Goal: Navigation & Orientation: Find specific page/section

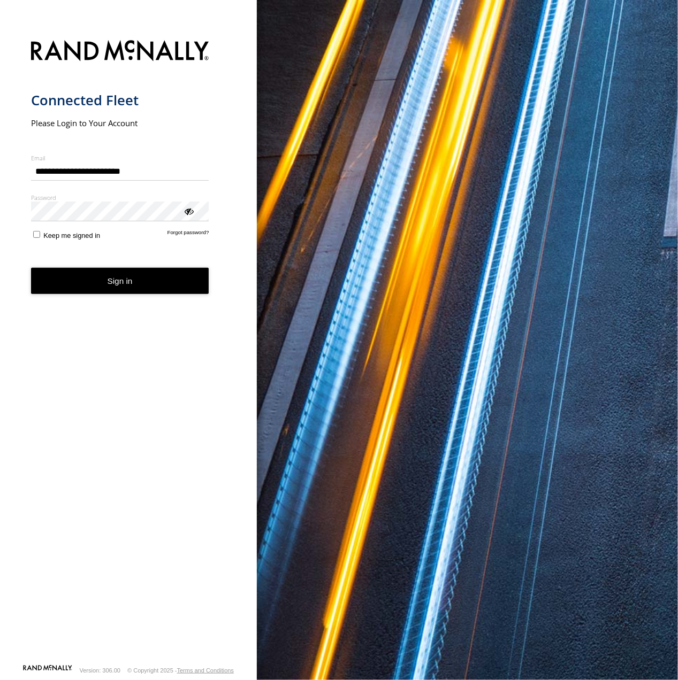
click at [120, 288] on button "Sign in" at bounding box center [120, 281] width 178 height 26
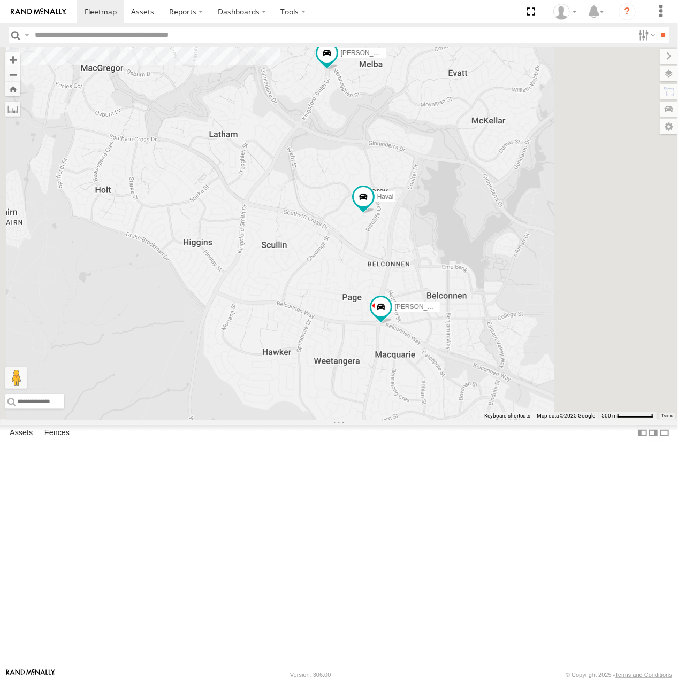
drag, startPoint x: 551, startPoint y: 316, endPoint x: 536, endPoint y: 355, distance: 41.6
click at [536, 355] on div "[PERSON_NAME] [PERSON_NAME] [PERSON_NAME] [PERSON_NAME]" at bounding box center [339, 233] width 678 height 373
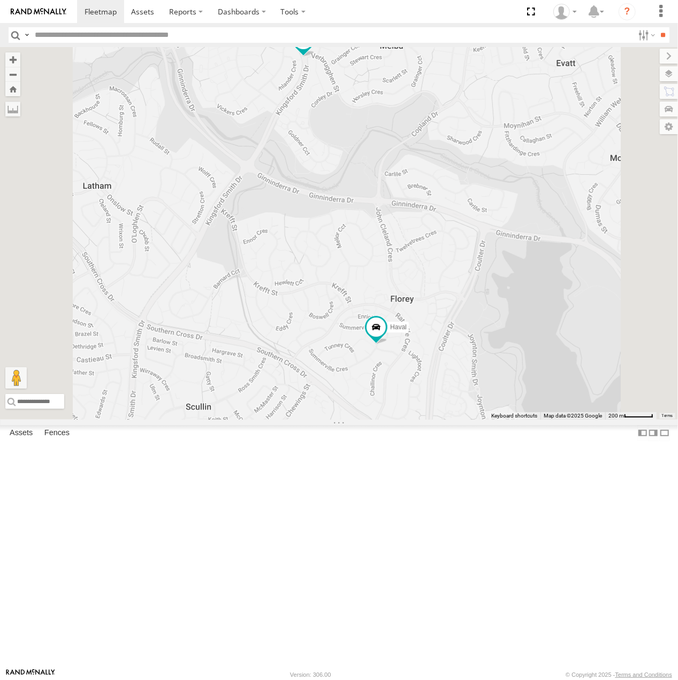
drag, startPoint x: 481, startPoint y: 248, endPoint x: 498, endPoint y: 371, distance: 123.7
click at [498, 371] on div "[PERSON_NAME] [PERSON_NAME] [PERSON_NAME] [PERSON_NAME]" at bounding box center [339, 233] width 678 height 373
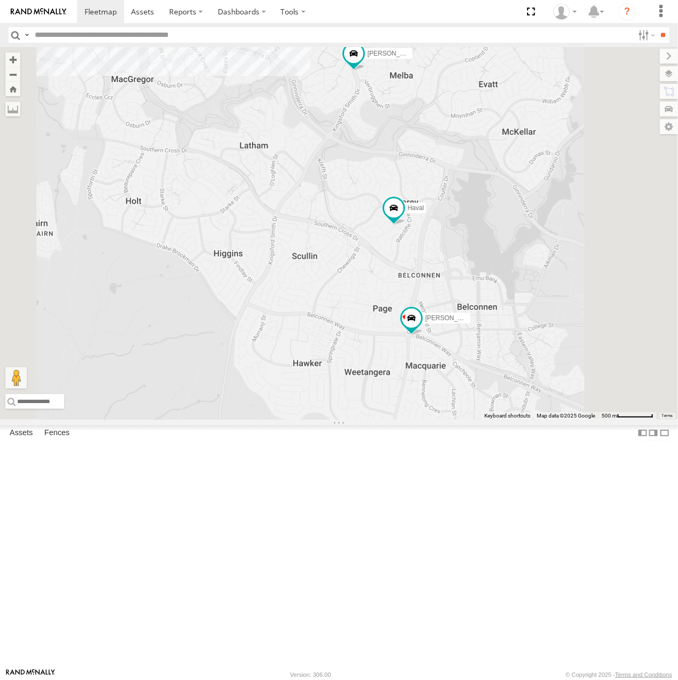
drag, startPoint x: 459, startPoint y: 490, endPoint x: 474, endPoint y: 380, distance: 111.2
click at [474, 380] on div "[PERSON_NAME] [PERSON_NAME] [PERSON_NAME] [PERSON_NAME]" at bounding box center [339, 233] width 678 height 373
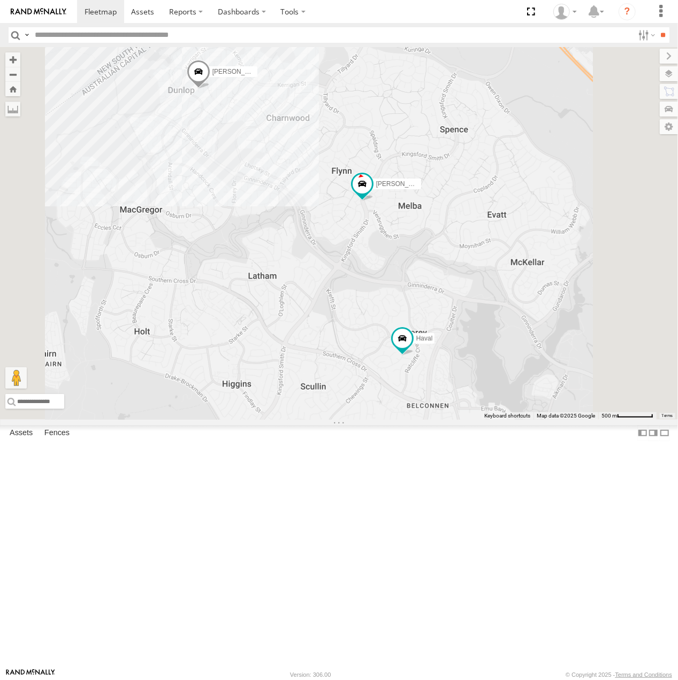
drag, startPoint x: 522, startPoint y: 279, endPoint x: 530, endPoint y: 411, distance: 132.9
click at [530, 411] on div "[PERSON_NAME] [PERSON_NAME] [PERSON_NAME] [PERSON_NAME]" at bounding box center [339, 233] width 678 height 373
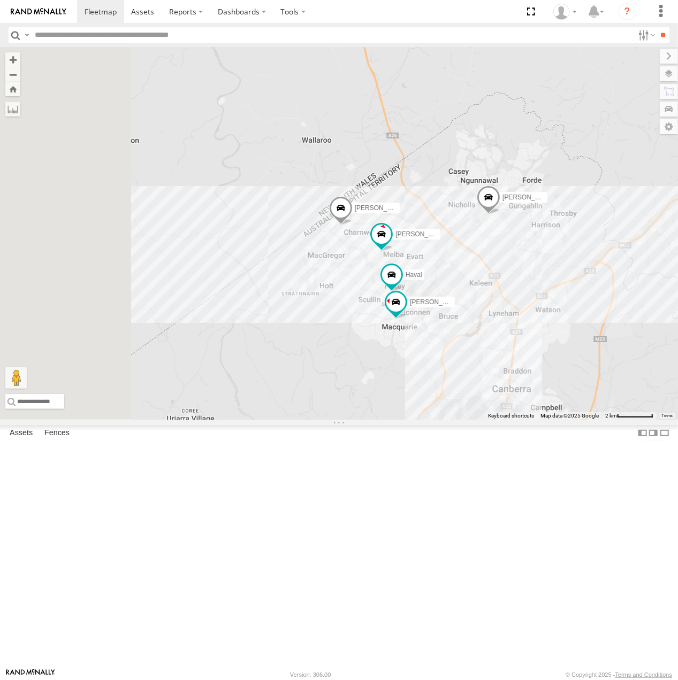
drag, startPoint x: 550, startPoint y: 445, endPoint x: 576, endPoint y: 443, distance: 26.3
click at [576, 420] on div "[PERSON_NAME] [PERSON_NAME] [PERSON_NAME] [PERSON_NAME]" at bounding box center [339, 233] width 678 height 373
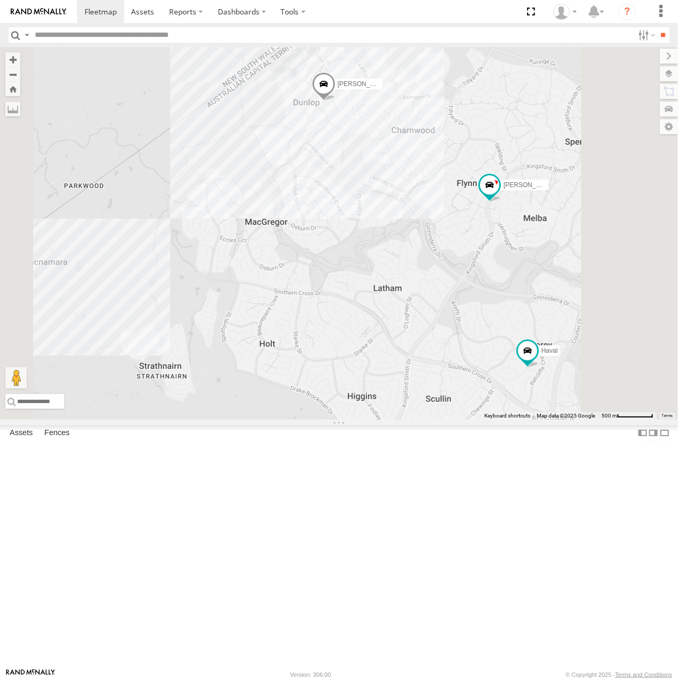
drag, startPoint x: 584, startPoint y: 378, endPoint x: 510, endPoint y: 325, distance: 91.3
click at [510, 325] on div "[PERSON_NAME] [PERSON_NAME] [PERSON_NAME] [PERSON_NAME]" at bounding box center [339, 233] width 678 height 373
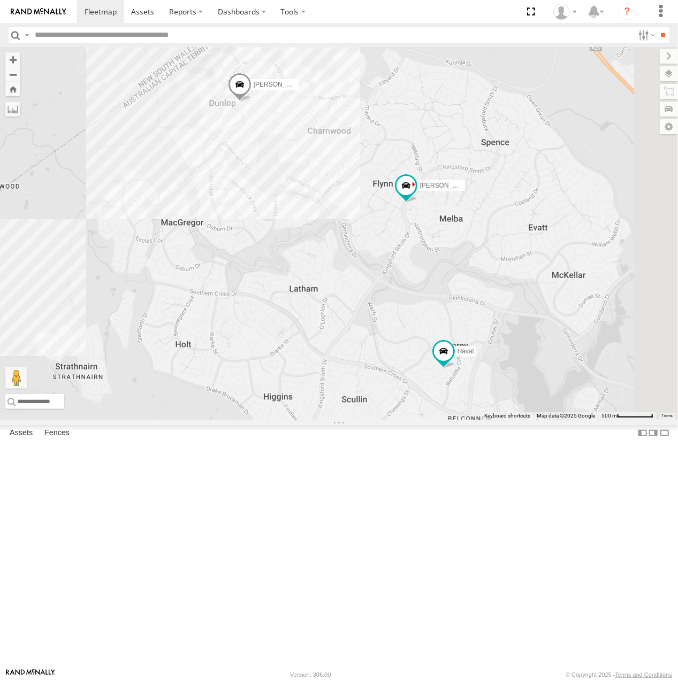
drag, startPoint x: 525, startPoint y: 332, endPoint x: 491, endPoint y: 333, distance: 34.2
click at [491, 333] on div "[PERSON_NAME] [PERSON_NAME] [PERSON_NAME] [PERSON_NAME]" at bounding box center [339, 233] width 678 height 373
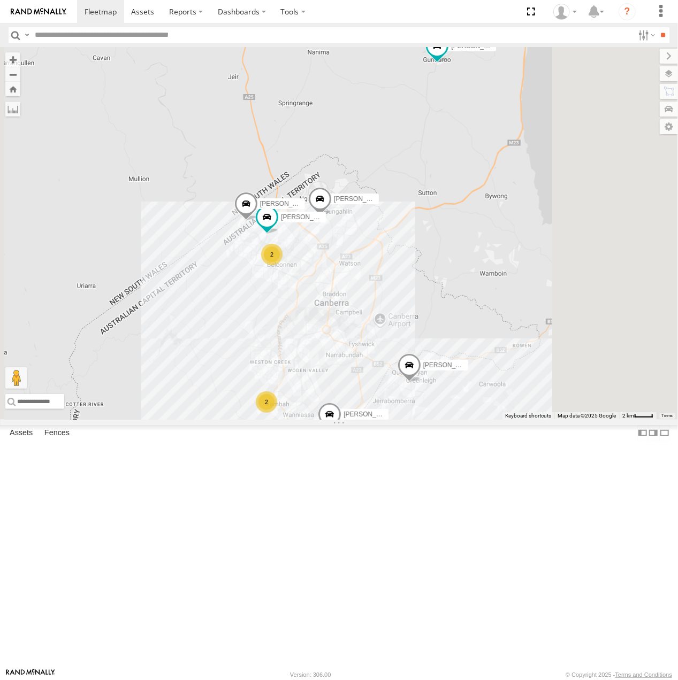
drag, startPoint x: 542, startPoint y: 342, endPoint x: 510, endPoint y: 408, distance: 73.4
click at [512, 412] on div "[PERSON_NAME] [PERSON_NAME] [PERSON_NAME] 2 2" at bounding box center [339, 233] width 678 height 373
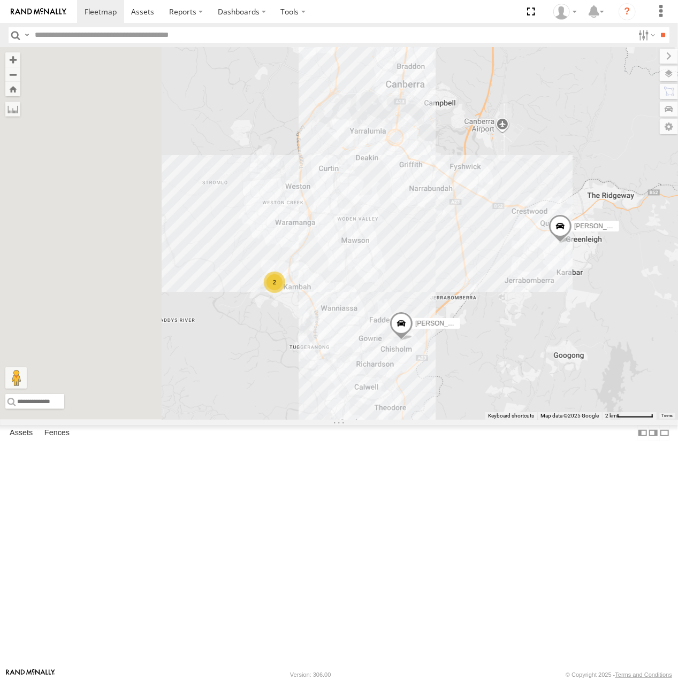
drag, startPoint x: 514, startPoint y: 352, endPoint x: 510, endPoint y: 396, distance: 44.6
click at [568, 372] on div "[PERSON_NAME] [PERSON_NAME] [PERSON_NAME] 2 [PERSON_NAME]" at bounding box center [339, 233] width 678 height 373
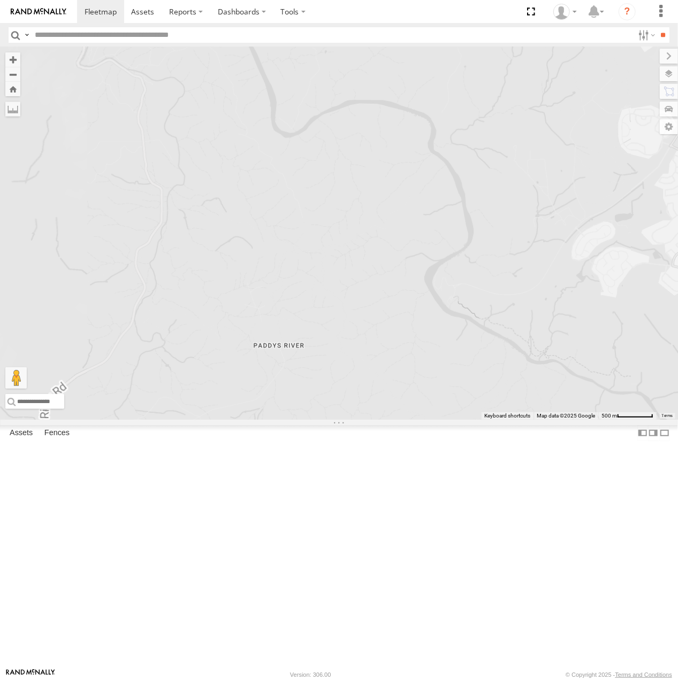
drag, startPoint x: 615, startPoint y: 421, endPoint x: 242, endPoint y: 506, distance: 382.8
click at [242, 506] on main "← Move left → Move right ↑ Move up ↓ Move down + Zoom in - Zoom out Home Jump l…" at bounding box center [339, 357] width 678 height 621
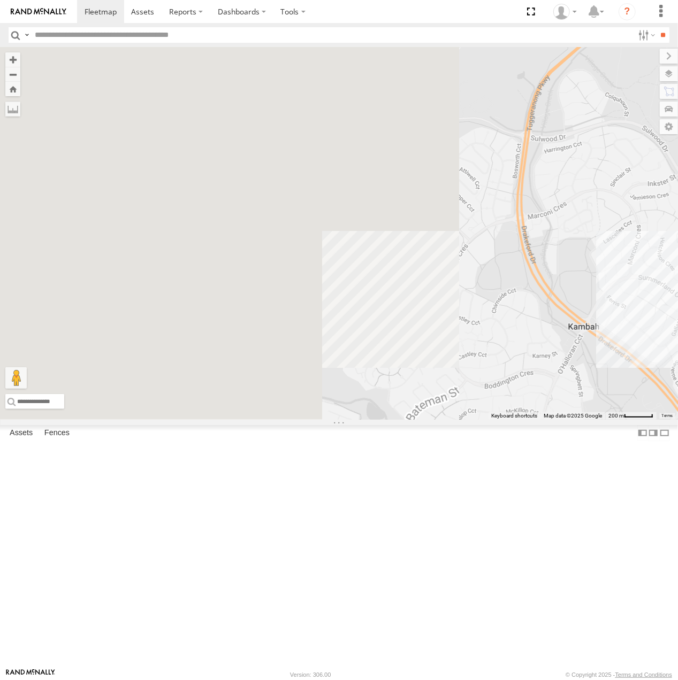
drag, startPoint x: 371, startPoint y: 503, endPoint x: 843, endPoint y: 503, distance: 471.7
click at [677, 503] on html at bounding box center [339, 340] width 678 height 680
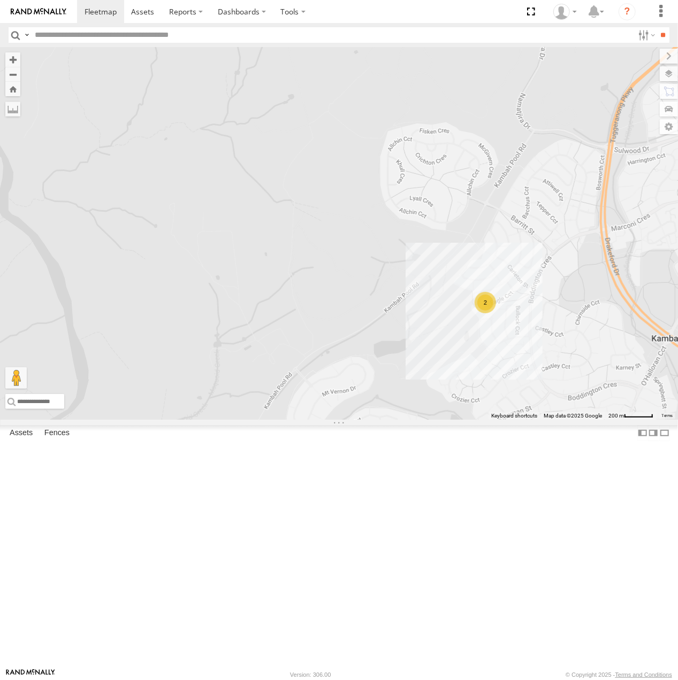
drag, startPoint x: 636, startPoint y: 452, endPoint x: 576, endPoint y: 478, distance: 65.4
click at [576, 420] on div "[PERSON_NAME] [PERSON_NAME] [PERSON_NAME] [PERSON_NAME] 2" at bounding box center [339, 233] width 678 height 373
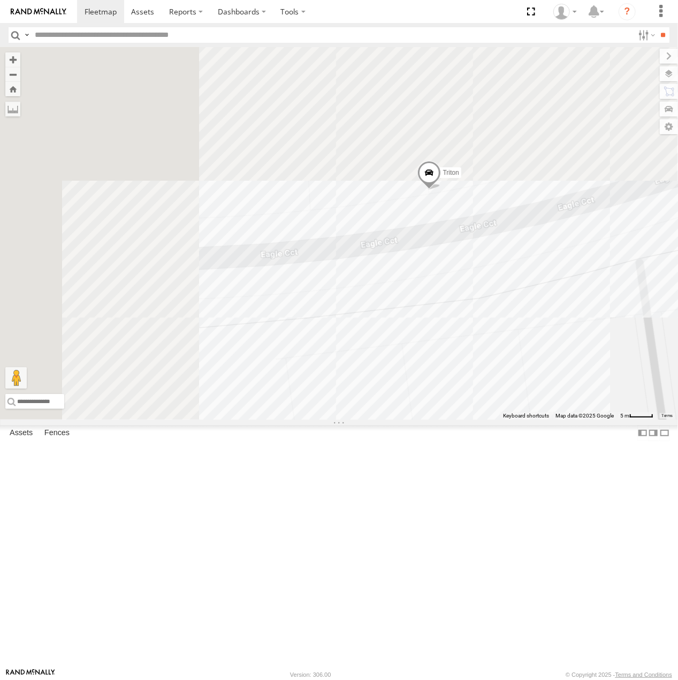
drag, startPoint x: 622, startPoint y: 577, endPoint x: 628, endPoint y: 601, distance: 24.8
click at [628, 420] on div "[PERSON_NAME] [PERSON_NAME] [PERSON_NAME] [PERSON_NAME]" at bounding box center [339, 233] width 678 height 373
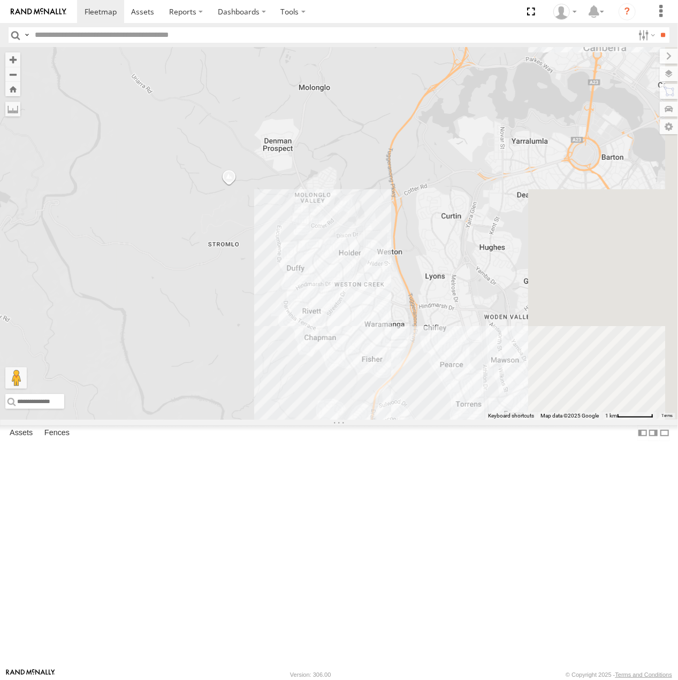
drag, startPoint x: 569, startPoint y: 383, endPoint x: 490, endPoint y: 510, distance: 149.1
click at [489, 420] on div "[PERSON_NAME] [PERSON_NAME] [PERSON_NAME] [PERSON_NAME] 2" at bounding box center [339, 233] width 678 height 373
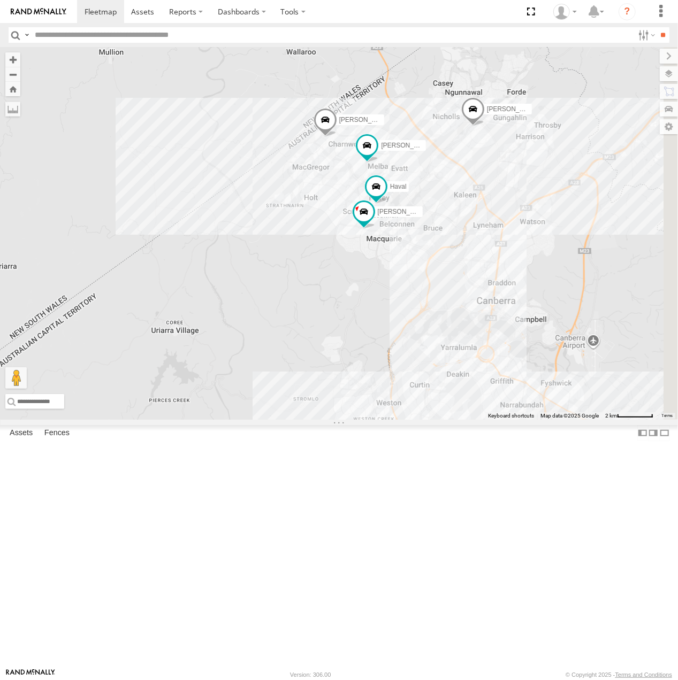
drag, startPoint x: 548, startPoint y: 389, endPoint x: 541, endPoint y: 439, distance: 50.2
click at [541, 420] on div "[PERSON_NAME] [PERSON_NAME] [PERSON_NAME] 2 [PERSON_NAME]" at bounding box center [339, 233] width 678 height 373
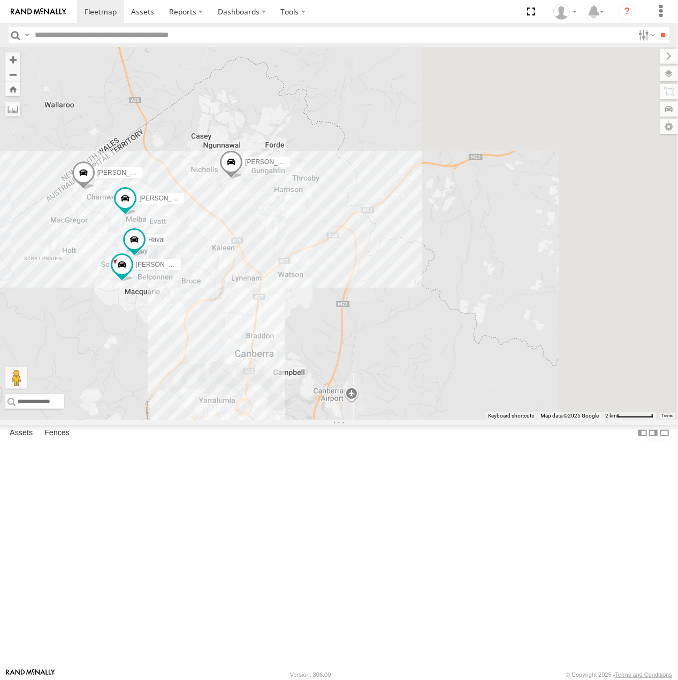
drag, startPoint x: 627, startPoint y: 420, endPoint x: 389, endPoint y: 420, distance: 237.4
click at [389, 420] on div "[PERSON_NAME] [PERSON_NAME] [PERSON_NAME] [PERSON_NAME] 2" at bounding box center [339, 233] width 678 height 373
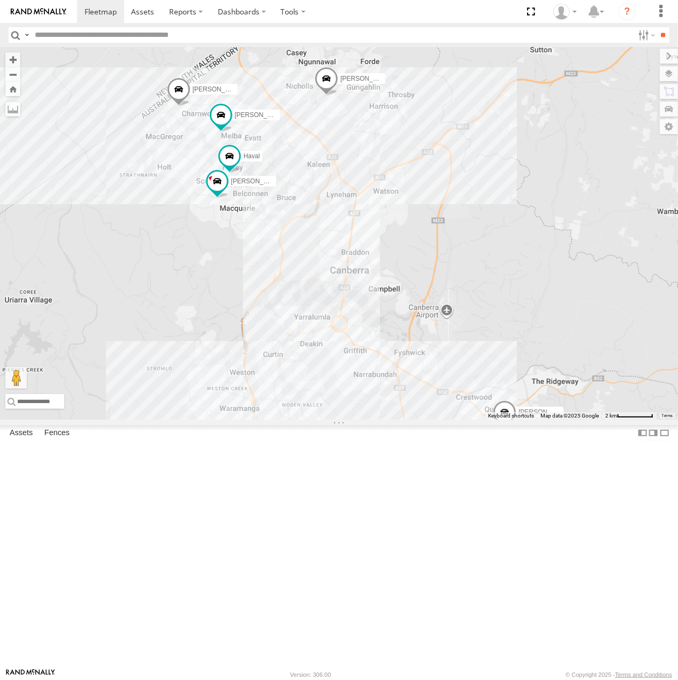
drag, startPoint x: 444, startPoint y: 404, endPoint x: 583, endPoint y: 320, distance: 161.7
click at [583, 320] on div "[PERSON_NAME] [PERSON_NAME] [PERSON_NAME] [PERSON_NAME] 2" at bounding box center [339, 233] width 678 height 373
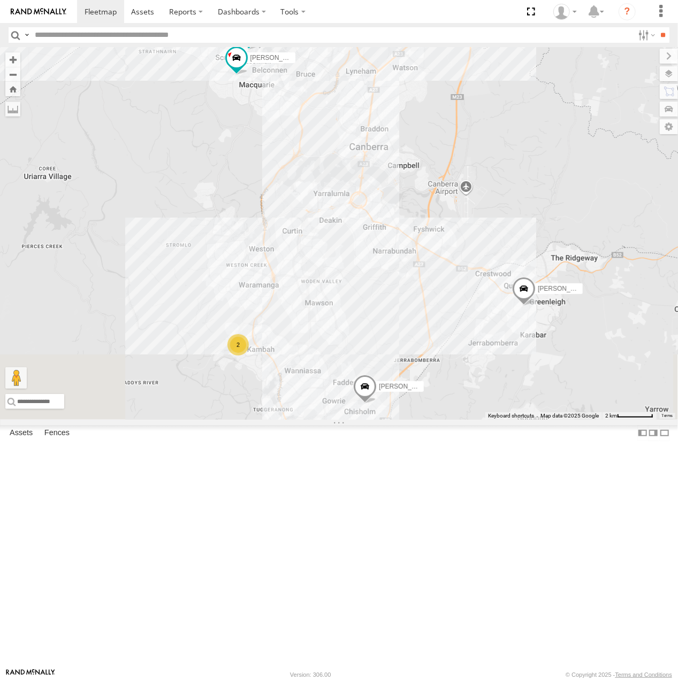
drag, startPoint x: 559, startPoint y: 310, endPoint x: 564, endPoint y: 260, distance: 49.9
click at [564, 260] on div "[PERSON_NAME] [PERSON_NAME] [PERSON_NAME] [PERSON_NAME] 2" at bounding box center [339, 233] width 678 height 373
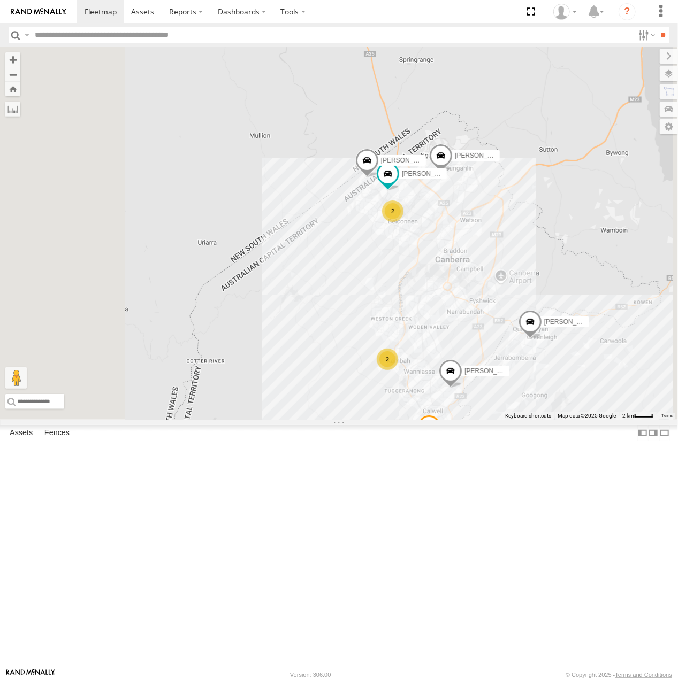
drag, startPoint x: 526, startPoint y: 285, endPoint x: 600, endPoint y: 437, distance: 168.9
click at [600, 420] on div "[PERSON_NAME] [PERSON_NAME] [PERSON_NAME] 2 2" at bounding box center [339, 233] width 678 height 373
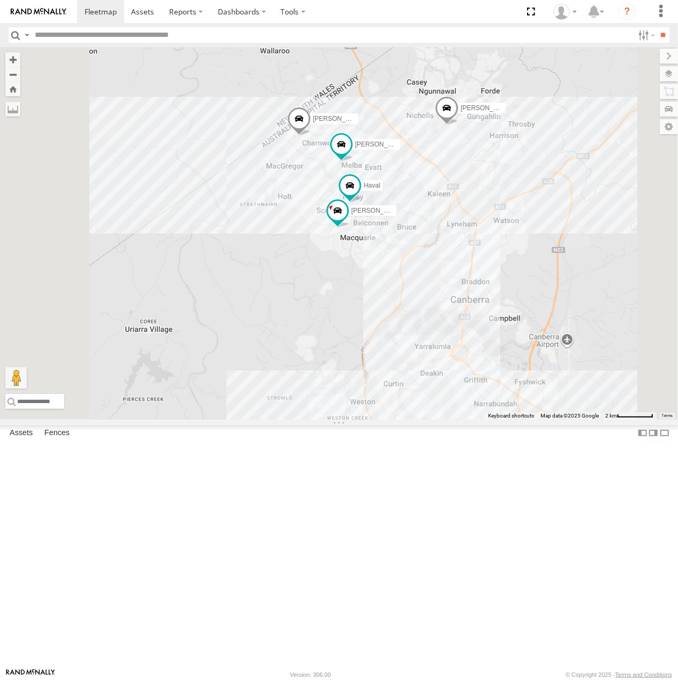
drag, startPoint x: 536, startPoint y: 304, endPoint x: 574, endPoint y: 346, distance: 57.2
click at [574, 346] on div "[PERSON_NAME] [PERSON_NAME] [PERSON_NAME] 2 [PERSON_NAME]" at bounding box center [339, 233] width 678 height 373
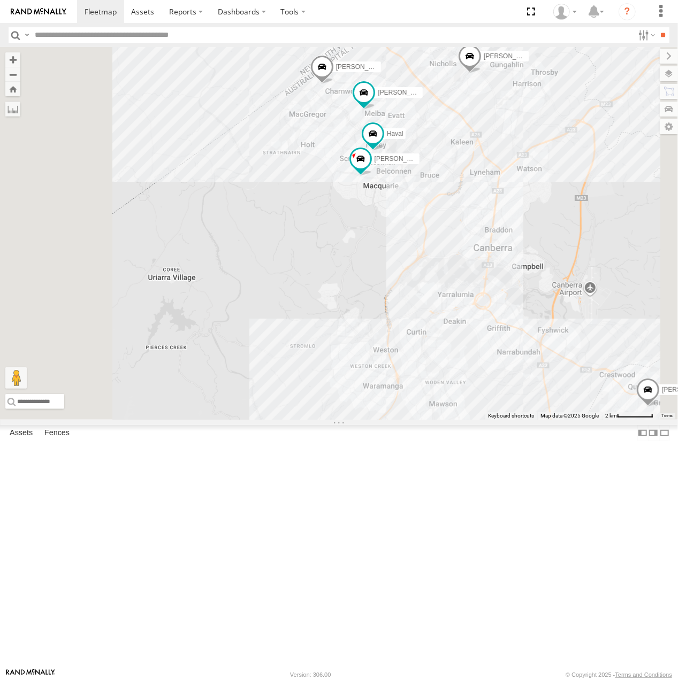
drag, startPoint x: 544, startPoint y: 428, endPoint x: 545, endPoint y: 295, distance: 133.2
click at [544, 303] on div "[PERSON_NAME] [PERSON_NAME] [PERSON_NAME] [PERSON_NAME] 2" at bounding box center [339, 233] width 678 height 373
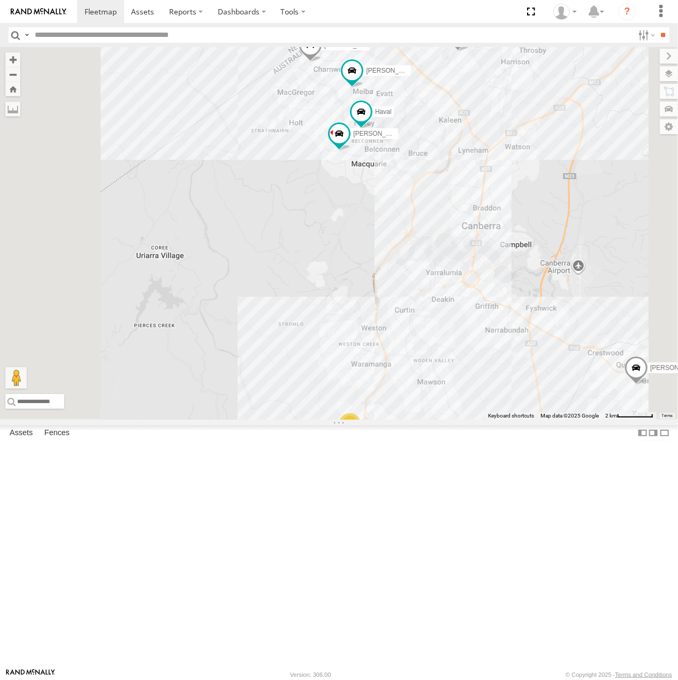
drag, startPoint x: 555, startPoint y: 354, endPoint x: 552, endPoint y: 444, distance: 89.9
click at [543, 420] on div "[PERSON_NAME] [PERSON_NAME] [PERSON_NAME] [PERSON_NAME] 2" at bounding box center [339, 233] width 678 height 373
